Goal: Use online tool/utility: Utilize a website feature to perform a specific function

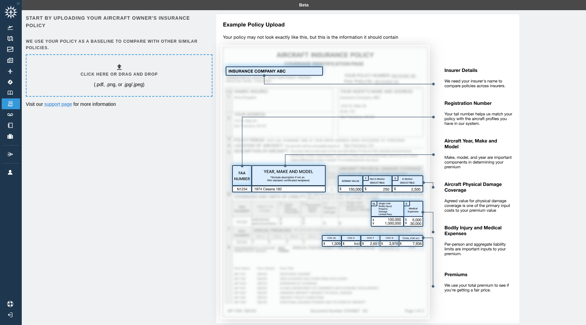
click at [132, 67] on div "Click here or drag and drop (.pdf, .png, or .jpg/.jpeg)" at bounding box center [119, 75] width 77 height 25
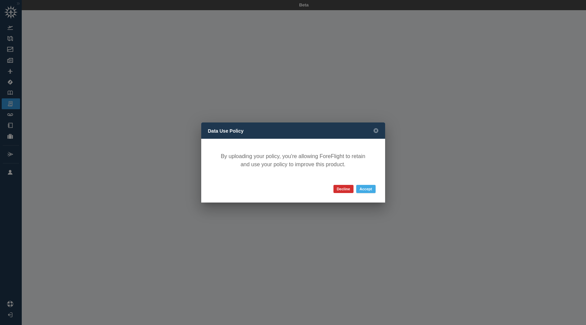
click at [365, 190] on button "Accept" at bounding box center [365, 189] width 19 height 8
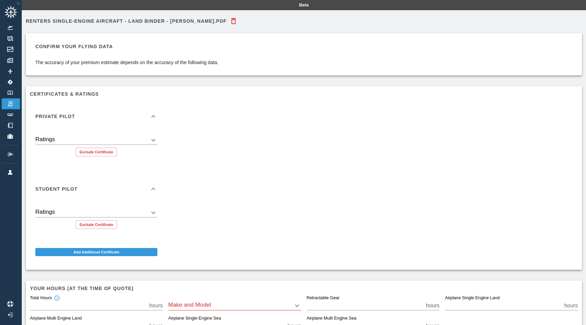
scroll to position [46, 0]
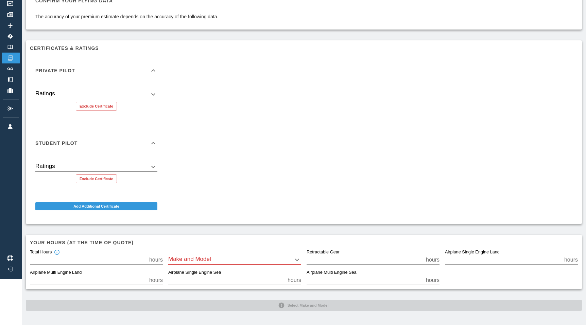
click at [227, 257] on body "Beta Renters Single-Engine Aircraft - Land Binder - [PERSON_NAME].pdf Confirm y…" at bounding box center [293, 116] width 586 height 325
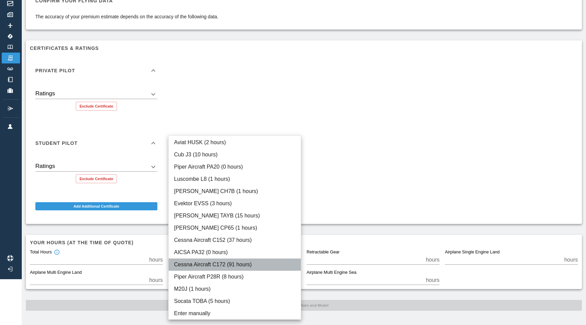
click at [233, 266] on li "Cessna Aircraft C172 (91 hours)" at bounding box center [234, 265] width 132 height 12
type input "****"
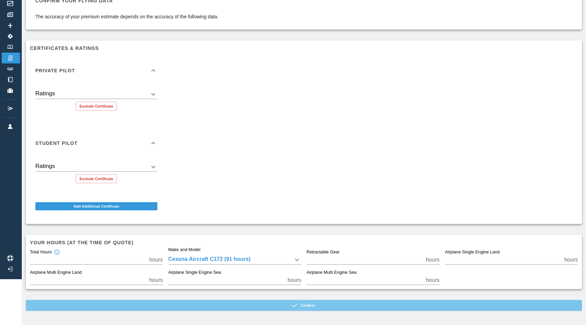
click at [294, 306] on icon "button" at bounding box center [294, 305] width 7 height 7
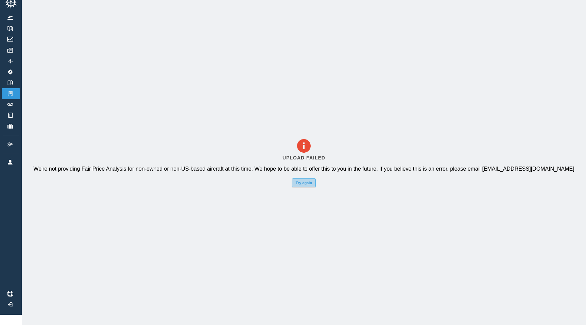
click at [303, 185] on button "Try again" at bounding box center [304, 183] width 24 height 9
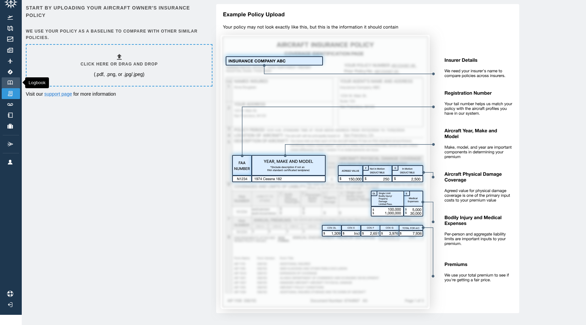
click at [12, 80] on link "Logbook" at bounding box center [11, 82] width 18 height 11
